Goal: Navigation & Orientation: Find specific page/section

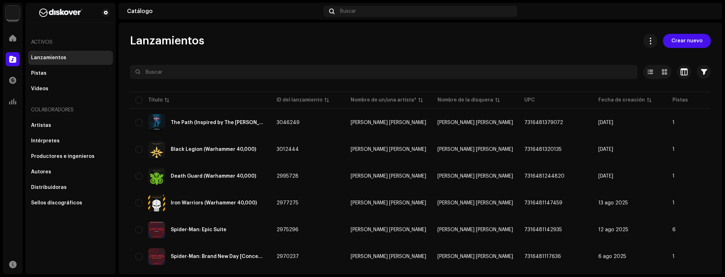
drag, startPoint x: 14, startPoint y: 12, endPoint x: 18, endPoint y: 18, distance: 7.3
click at [14, 12] on img at bounding box center [13, 13] width 14 height 14
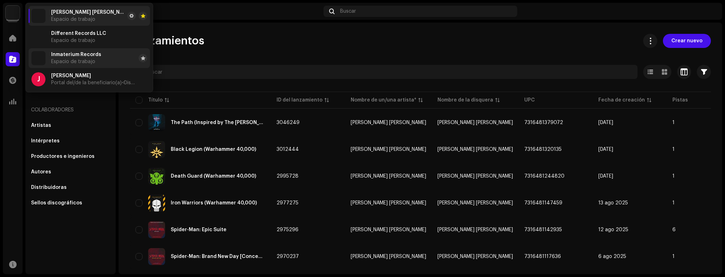
click at [69, 59] on span "Espacio de trabajo" at bounding box center [73, 62] width 44 height 6
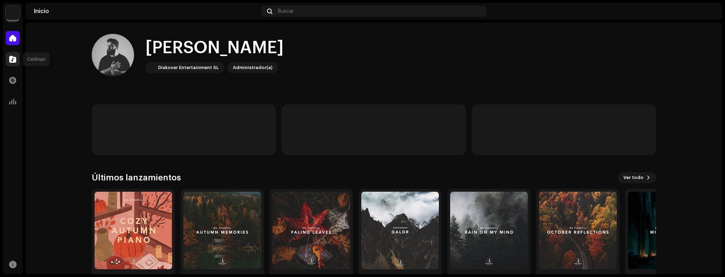
click at [16, 61] on div at bounding box center [13, 59] width 14 height 14
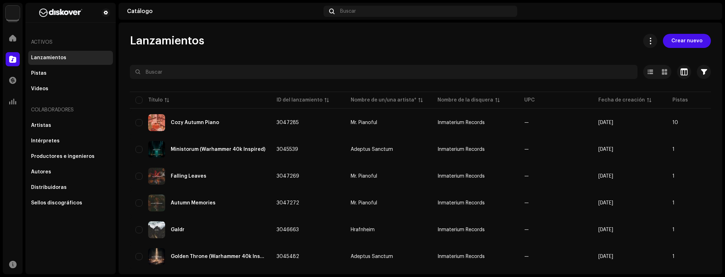
click at [13, 10] on img at bounding box center [13, 13] width 14 height 14
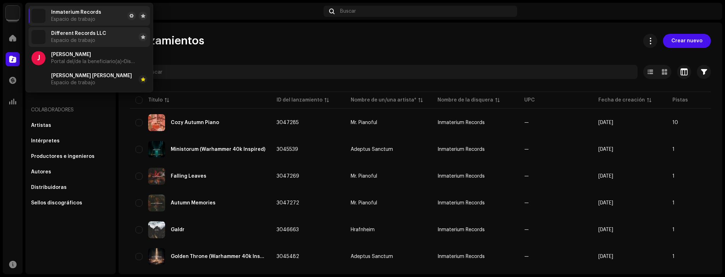
click at [66, 39] on span "Espacio de trabajo" at bounding box center [73, 41] width 44 height 6
